Goal: Manage account settings

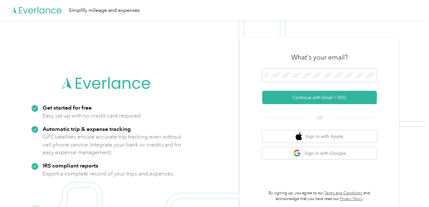
click at [327, 67] on div "What's your email?" at bounding box center [319, 57] width 114 height 22
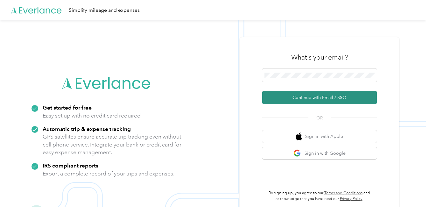
click at [292, 98] on button "Continue with Email / SSO" at bounding box center [319, 97] width 114 height 13
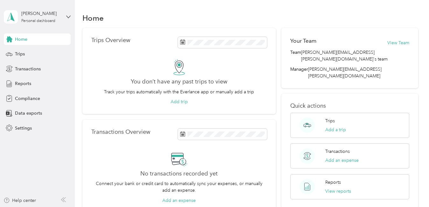
click at [77, 143] on div "Home Trips Overview You don’t have any past trips to view Track your trips auto…" at bounding box center [250, 161] width 351 height 323
click at [42, 127] on div "Settings" at bounding box center [37, 127] width 67 height 11
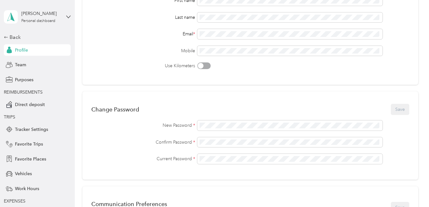
scroll to position [95, 0]
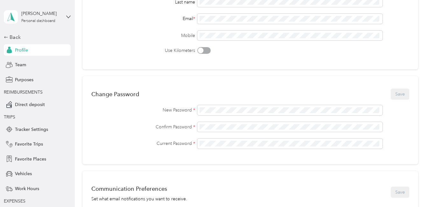
click at [207, 104] on div "Change Password Save New Password * Confirm Password * Current Password *" at bounding box center [249, 120] width 335 height 88
drag, startPoint x: 219, startPoint y: 153, endPoint x: 220, endPoint y: 150, distance: 3.2
click at [220, 150] on div "Change Password Save New Password * Confirm Password * Current Password *" at bounding box center [249, 120] width 335 height 88
click at [219, 148] on span at bounding box center [289, 143] width 185 height 10
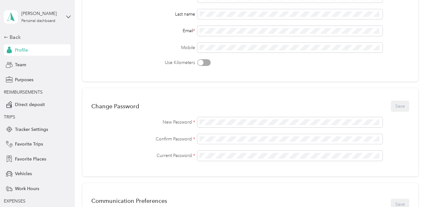
scroll to position [0, 0]
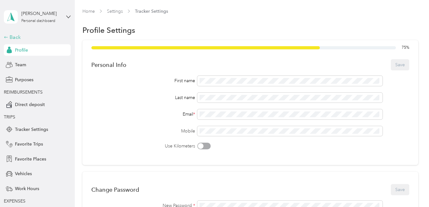
click at [15, 38] on div "Back" at bounding box center [36, 37] width 64 height 8
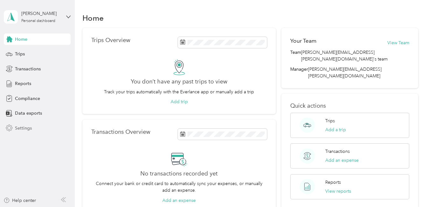
click at [24, 129] on span "Settings" at bounding box center [23, 128] width 17 height 7
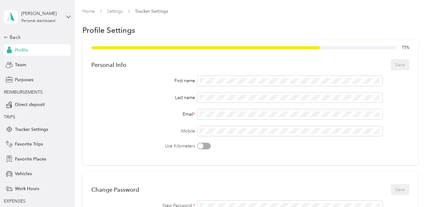
click at [196, 24] on div "Profile Settings" at bounding box center [249, 30] width 335 height 13
click at [93, 9] on link "Home" at bounding box center [88, 11] width 12 height 5
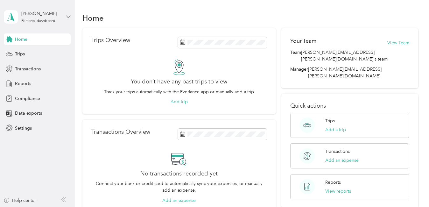
click at [69, 18] on icon at bounding box center [68, 17] width 4 height 4
click at [20, 44] on div "You’re signed in as [EMAIL_ADDRESS][PERSON_NAME][DOMAIN_NAME] Log out" at bounding box center [107, 44] width 206 height 36
click at [63, 17] on div "[PERSON_NAME] Personal dashboard" at bounding box center [37, 17] width 67 height 22
click at [31, 56] on div "You’re signed in as [EMAIL_ADDRESS][PERSON_NAME][DOMAIN_NAME] Log out" at bounding box center [107, 44] width 206 height 36
